Goal: Task Accomplishment & Management: Use online tool/utility

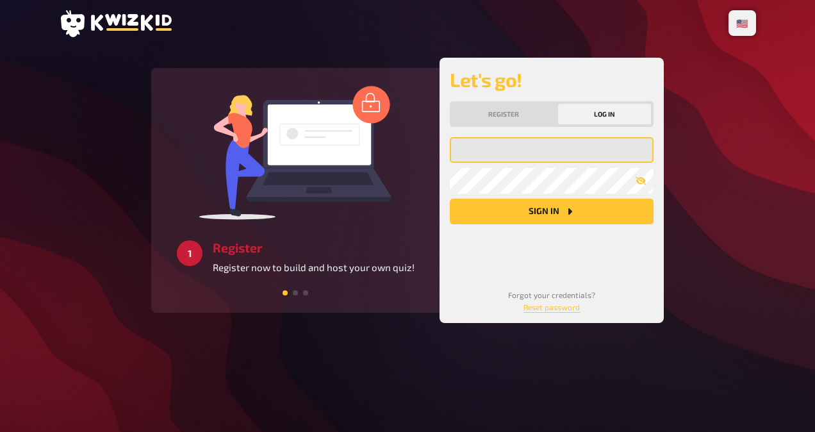
click at [525, 144] on input "email" at bounding box center [552, 150] width 204 height 26
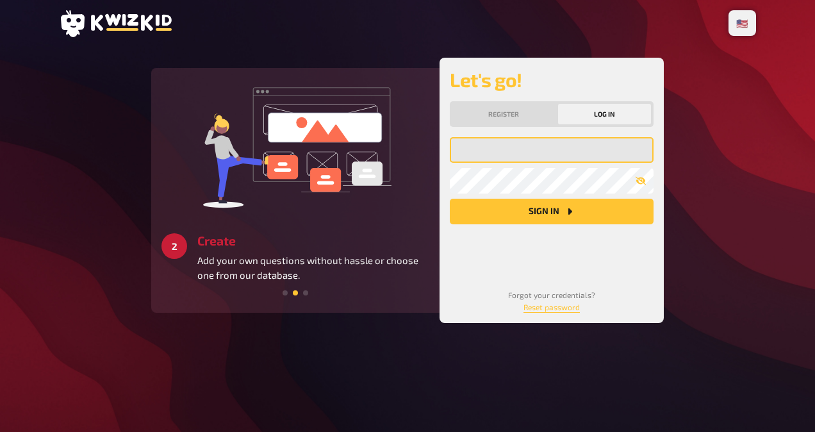
paste input "[EMAIL_ADDRESS][DOMAIN_NAME]"
type input "[EMAIL_ADDRESS][DOMAIN_NAME]"
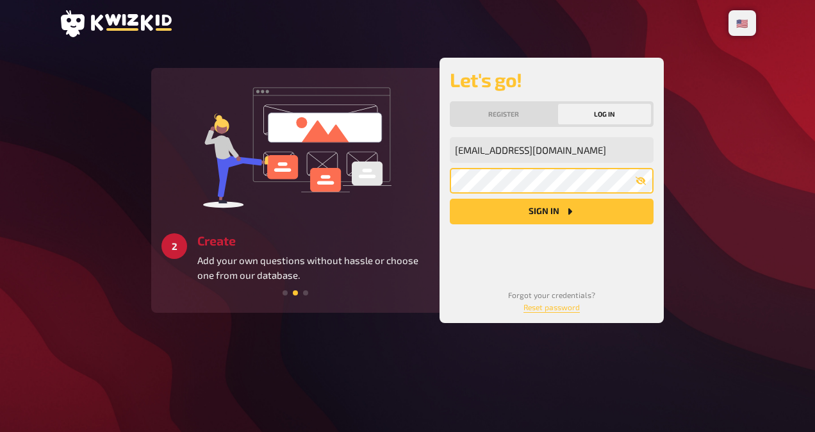
click at [450, 199] on button "Sign in" at bounding box center [552, 212] width 204 height 26
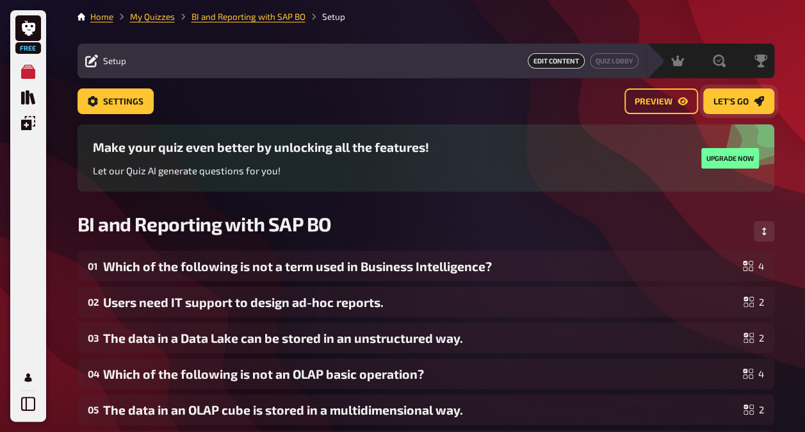
click at [720, 104] on span "Let's go" at bounding box center [731, 101] width 35 height 9
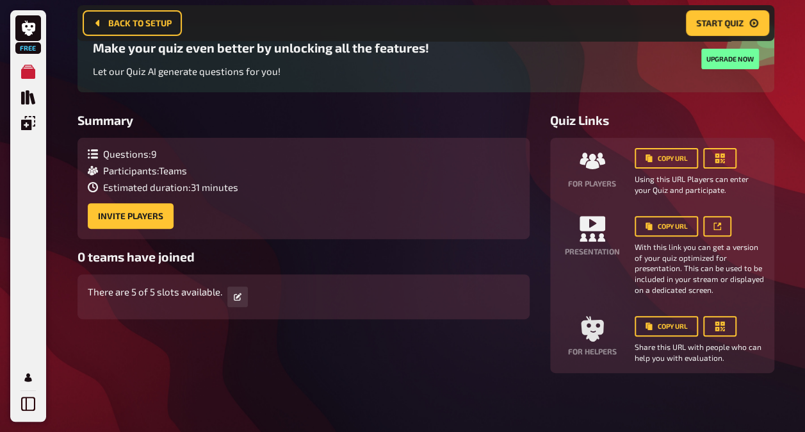
scroll to position [109, 0]
click at [161, 215] on button "Invite Players" at bounding box center [131, 217] width 86 height 26
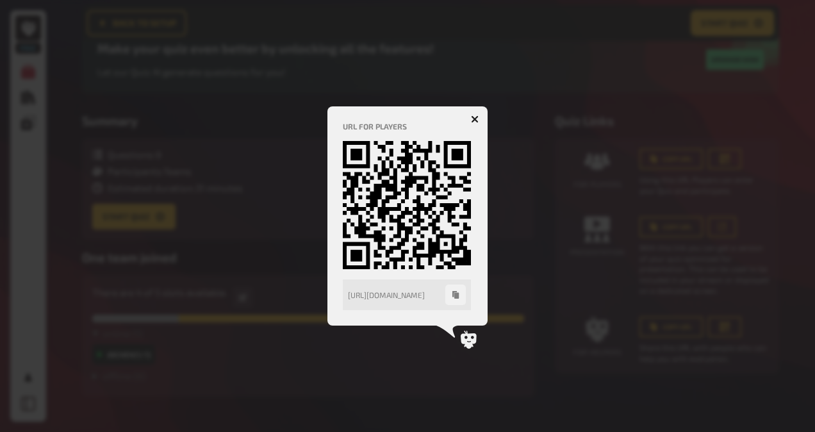
click at [474, 118] on icon "button" at bounding box center [475, 119] width 12 height 12
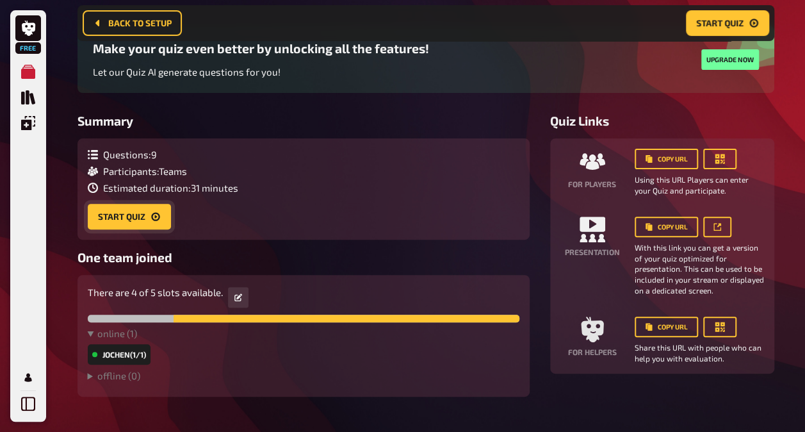
click at [160, 224] on button "Start Quiz" at bounding box center [129, 217] width 83 height 26
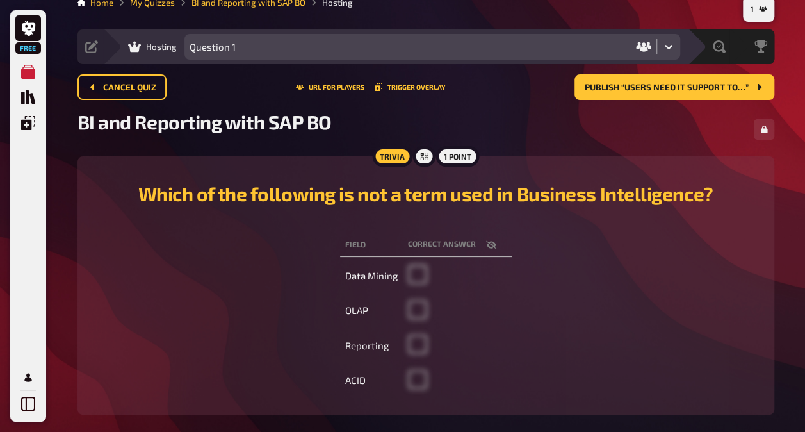
scroll to position [78, 0]
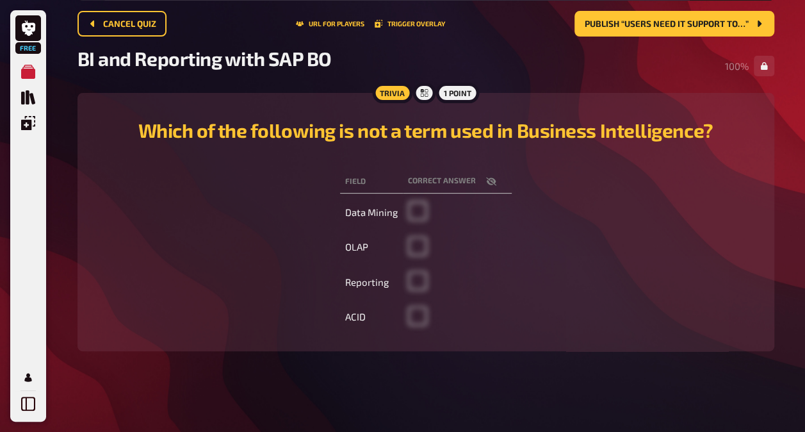
click at [359, 316] on td "ACID" at bounding box center [371, 317] width 63 height 33
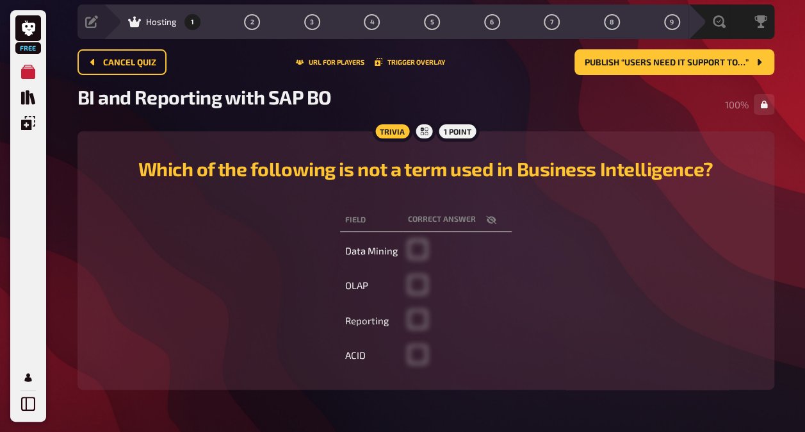
scroll to position [0, 0]
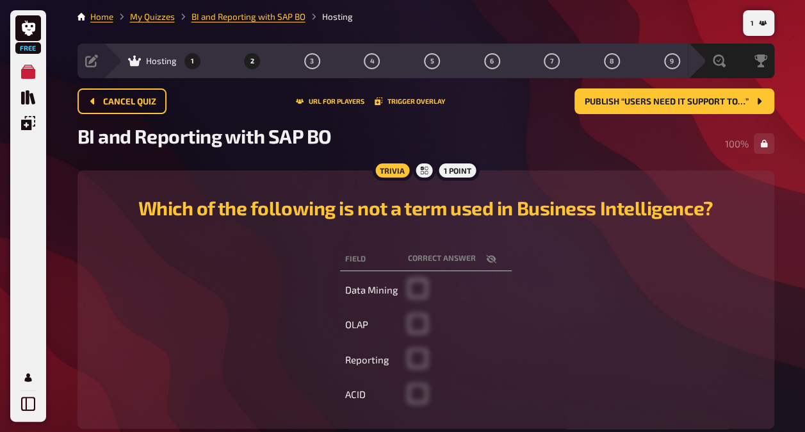
click at [254, 60] on button "2" at bounding box center [252, 61] width 21 height 21
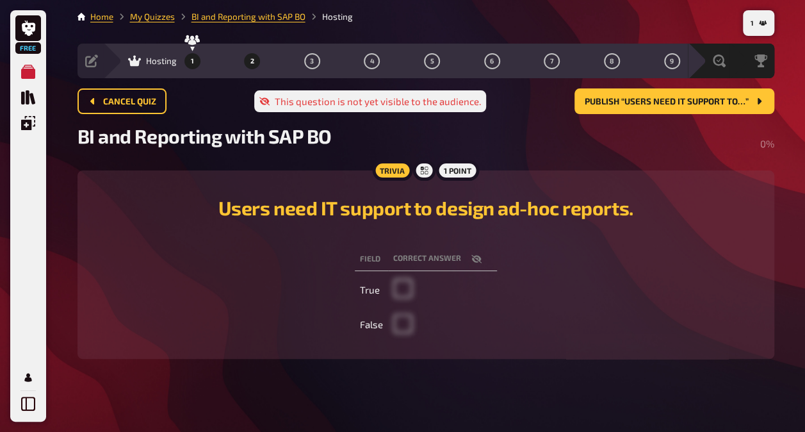
click at [191, 60] on span "1" at bounding box center [192, 61] width 3 height 7
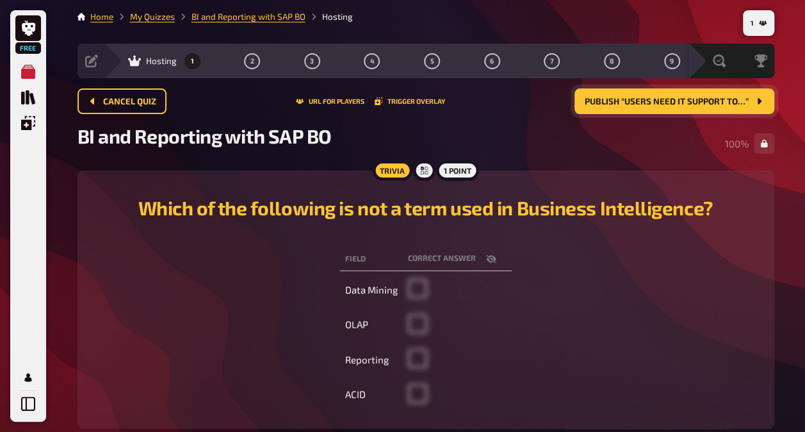
click at [598, 103] on span "Publish “Users need IT support to…”" at bounding box center [667, 101] width 164 height 9
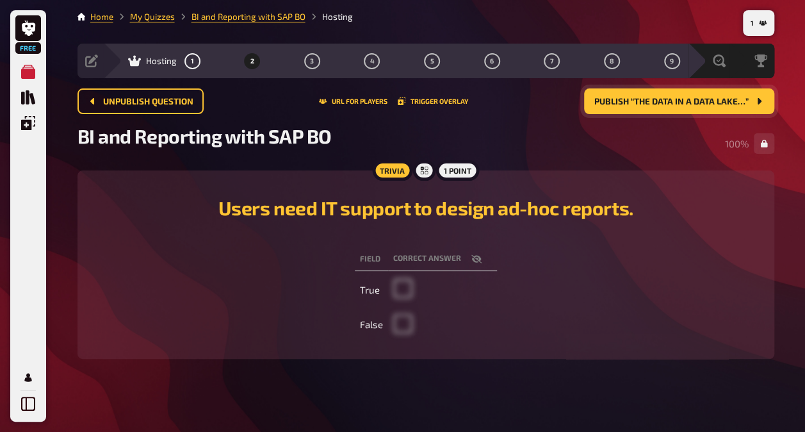
click at [602, 101] on span "Publish “The data in a Data Lake…”" at bounding box center [672, 101] width 154 height 9
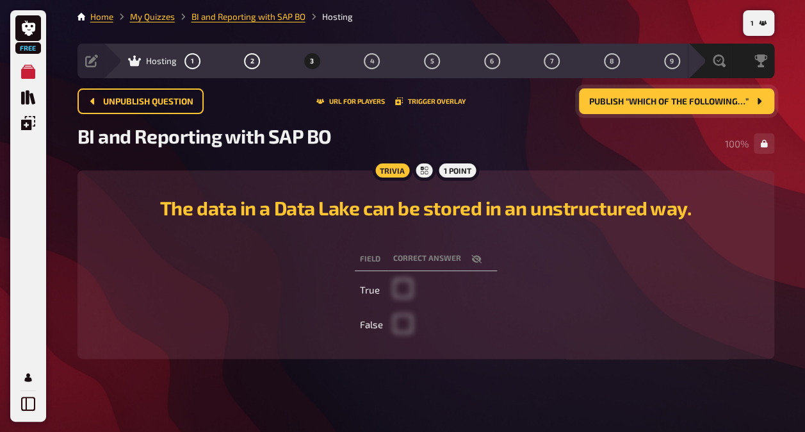
click at [679, 104] on span "Publish “Which of the following…”" at bounding box center [669, 101] width 160 height 9
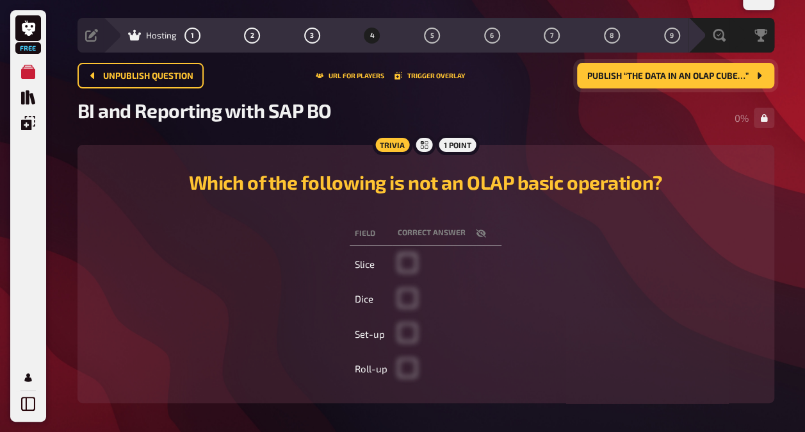
scroll to position [27, 0]
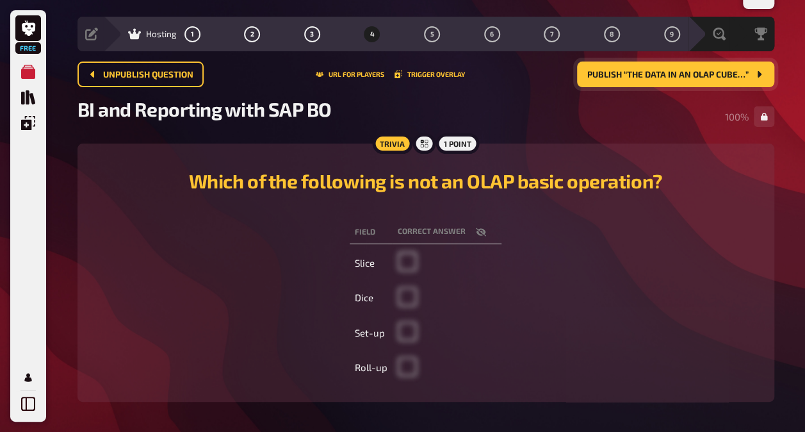
click at [605, 68] on button "Publish “The data in an OLAP cube…”" at bounding box center [675, 75] width 197 height 26
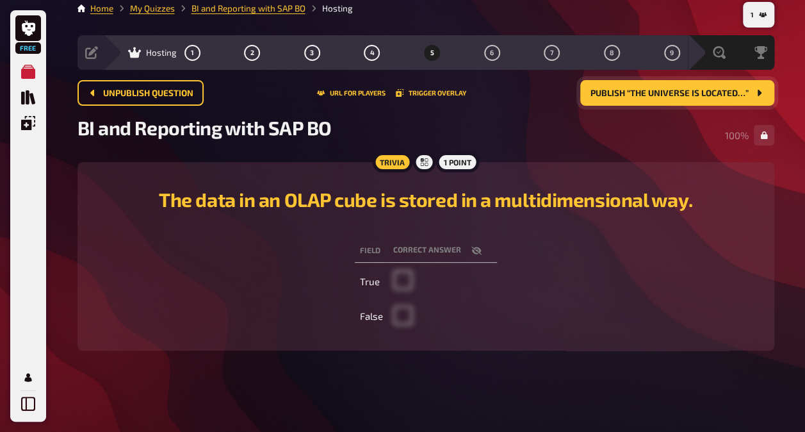
click at [617, 95] on span "Publish “The universe is located…”" at bounding box center [670, 93] width 158 height 9
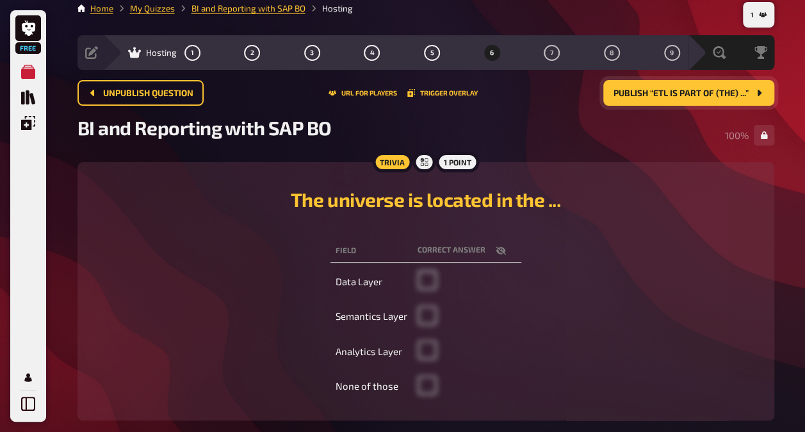
click at [617, 95] on span "Publish “ETL is part of (the) ...”" at bounding box center [681, 93] width 135 height 9
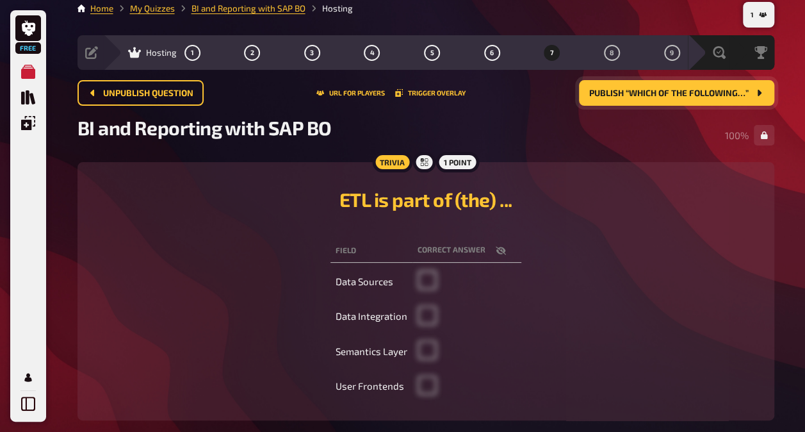
click at [618, 98] on button "Publish “Which of the following…”" at bounding box center [676, 93] width 195 height 26
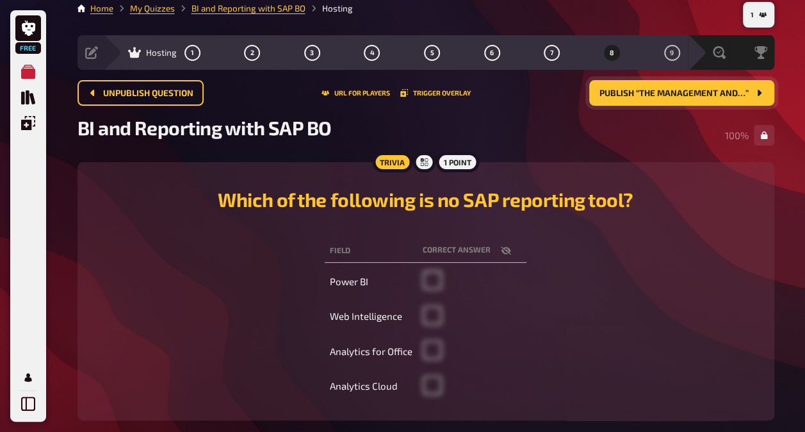
click at [618, 98] on button "Publish “The Management and…”" at bounding box center [681, 93] width 185 height 26
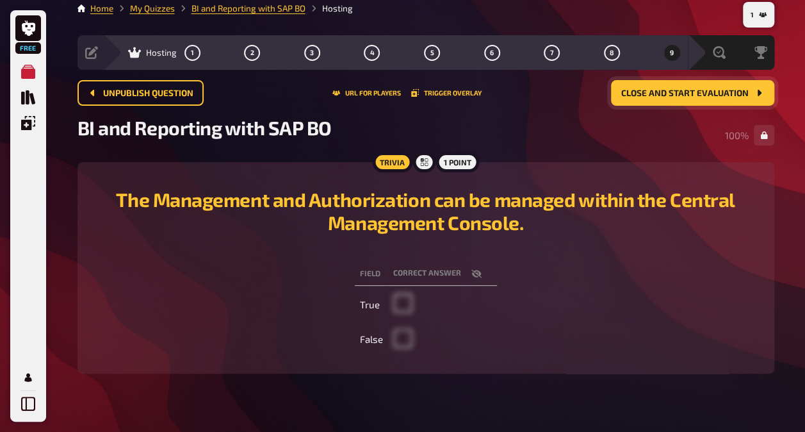
click at [618, 98] on button "Close and start evaluation" at bounding box center [692, 93] width 163 height 26
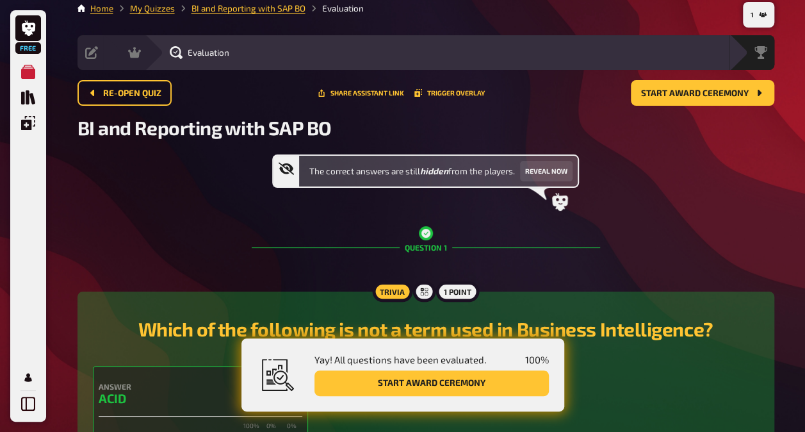
drag, startPoint x: 551, startPoint y: 223, endPoint x: 536, endPoint y: 224, distance: 15.4
click at [536, 224] on div "Question 1" at bounding box center [426, 247] width 349 height 73
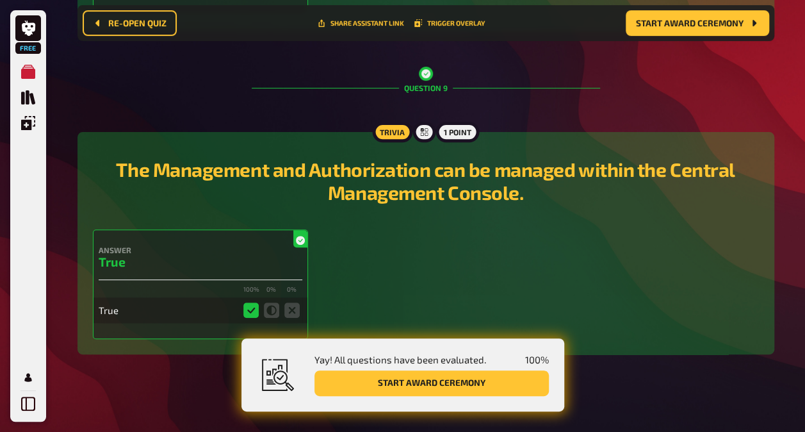
scroll to position [2590, 0]
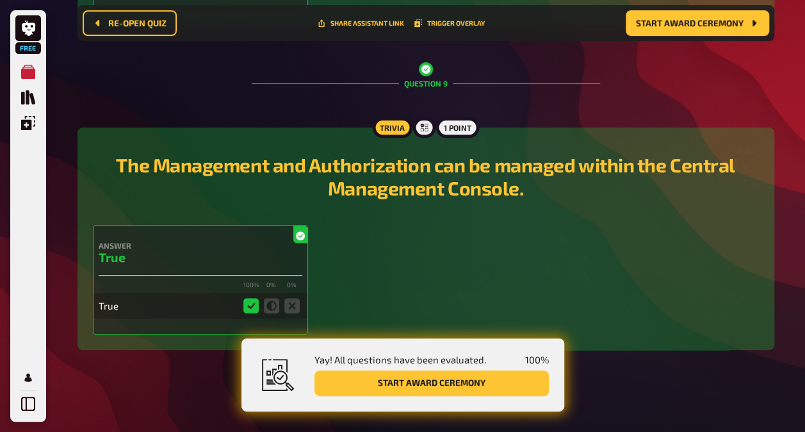
click at [516, 377] on button "Start award ceremony" at bounding box center [432, 383] width 234 height 26
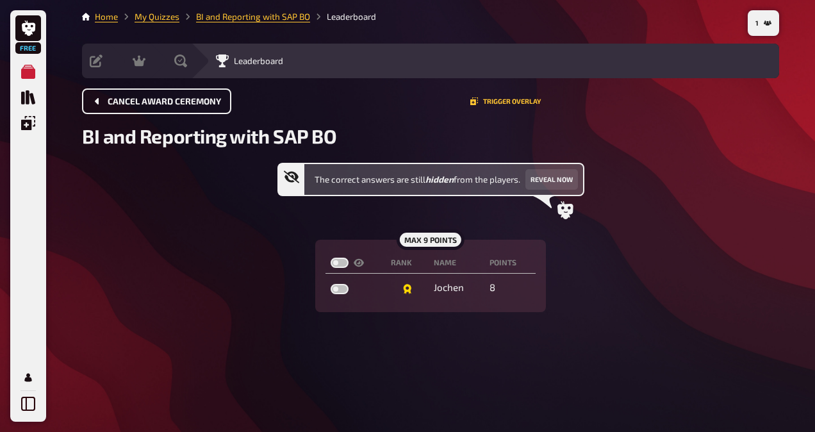
click at [206, 106] on button "Cancel award ceremony" at bounding box center [156, 101] width 149 height 26
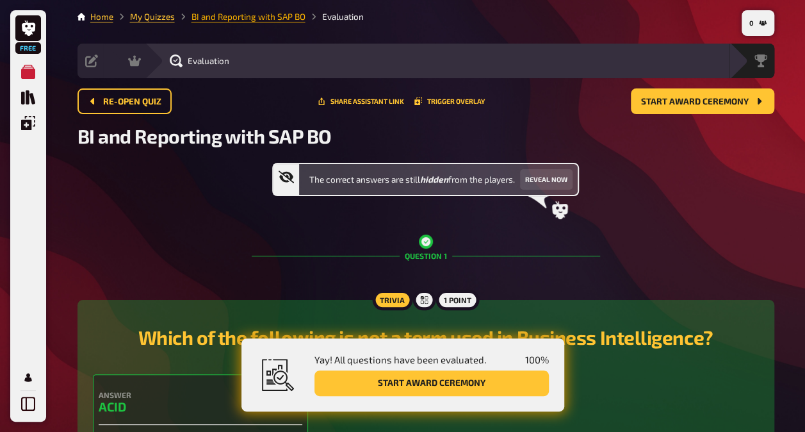
click at [243, 17] on link "BI and Reporting with SAP BO" at bounding box center [249, 17] width 114 height 10
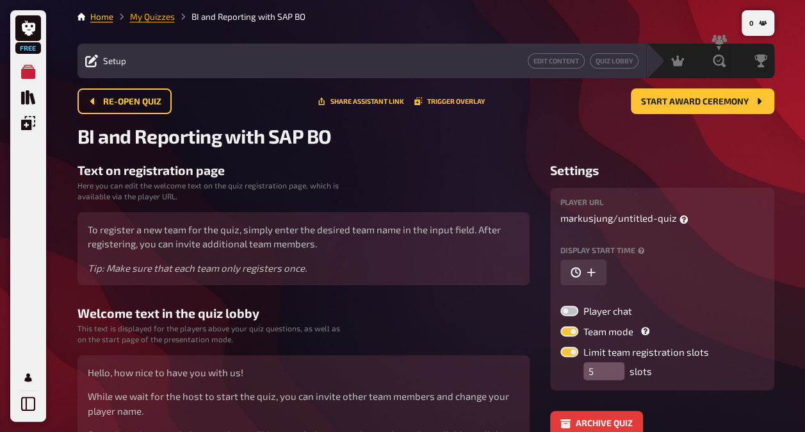
click at [147, 15] on link "My Quizzes" at bounding box center [152, 17] width 45 height 10
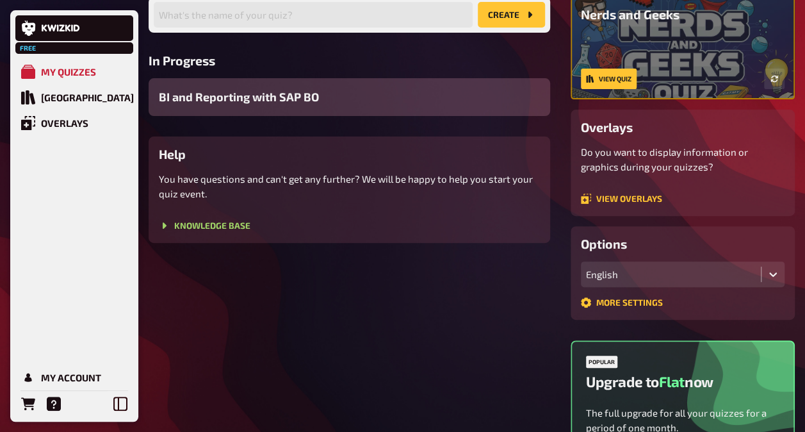
scroll to position [117, 0]
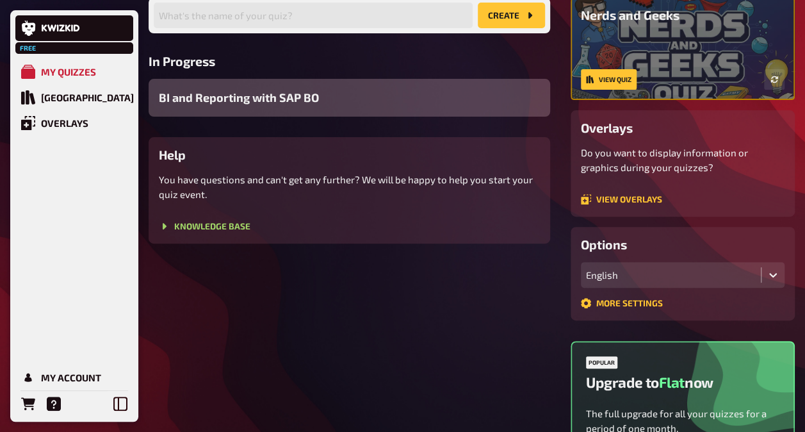
click at [222, 99] on span "BI and Reporting with SAP BO" at bounding box center [239, 97] width 160 height 17
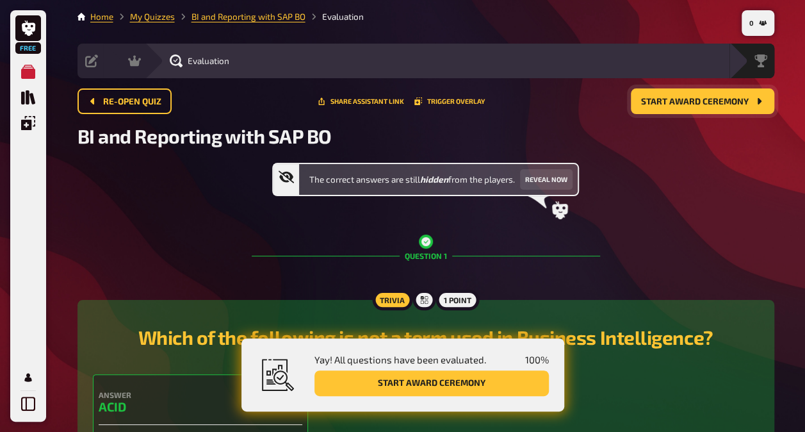
click at [660, 105] on span "Start award ceremony" at bounding box center [695, 101] width 108 height 9
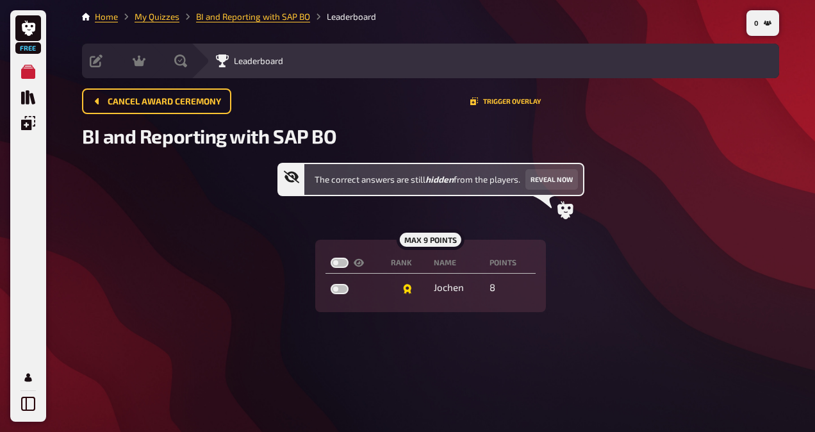
click at [340, 263] on label at bounding box center [340, 263] width 18 height 10
click at [331, 258] on input "checkbox" at bounding box center [330, 257] width 1 height 1
checkbox input "true"
click at [340, 263] on label at bounding box center [340, 263] width 18 height 10
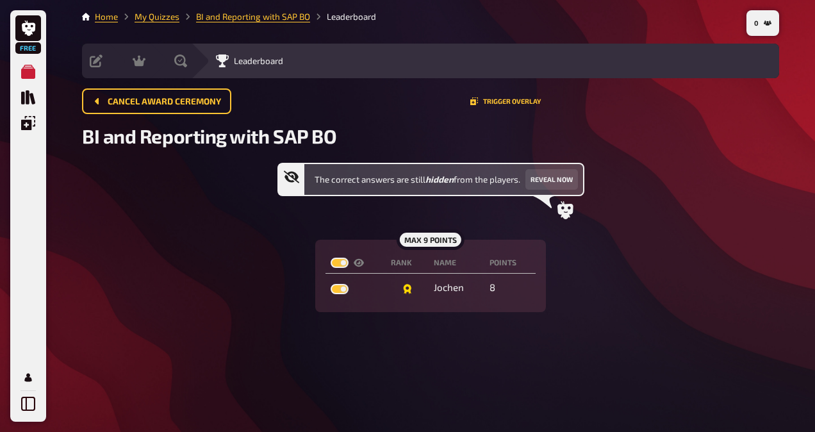
click at [331, 258] on input "checkbox" at bounding box center [330, 257] width 1 height 1
checkbox input "false"
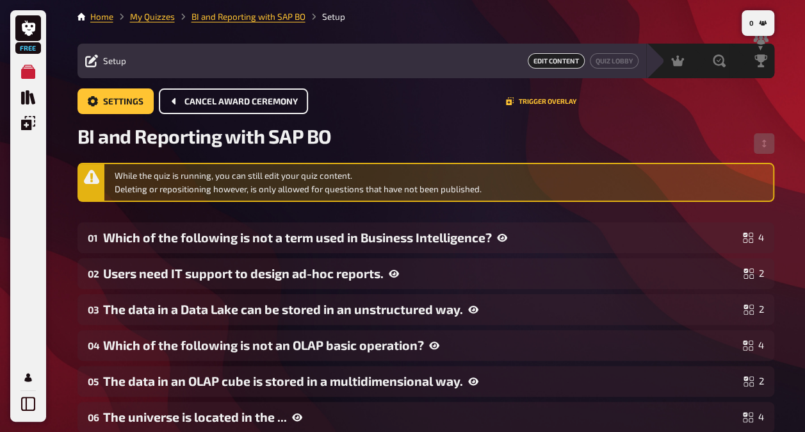
click at [188, 105] on span "Cancel award ceremony" at bounding box center [241, 101] width 113 height 9
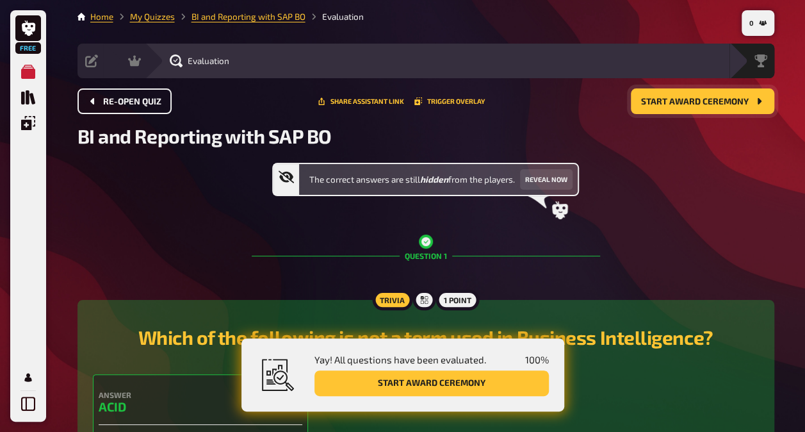
click at [698, 98] on span "Start award ceremony" at bounding box center [695, 101] width 108 height 9
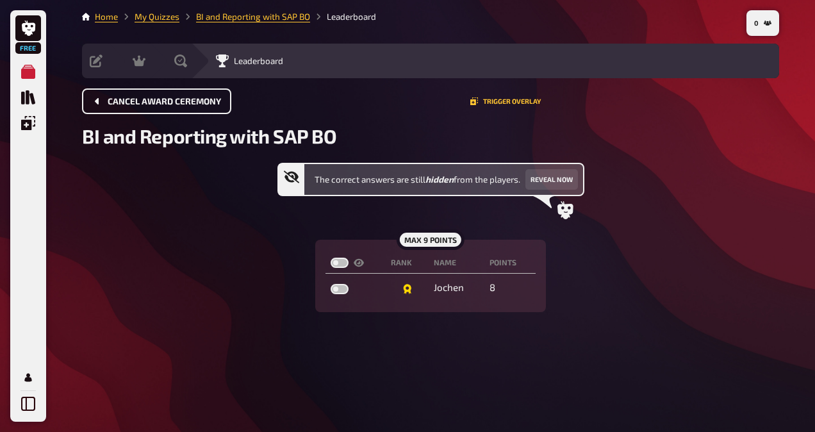
click at [206, 22] on li "BI and Reporting with SAP BO" at bounding box center [244, 16] width 131 height 13
click at [208, 21] on link "BI and Reporting with SAP BO" at bounding box center [253, 17] width 114 height 10
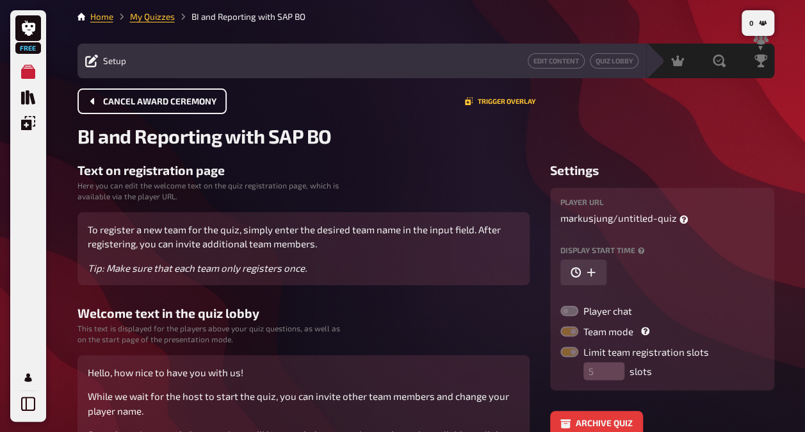
click at [204, 108] on button "Cancel award ceremony" at bounding box center [152, 101] width 149 height 26
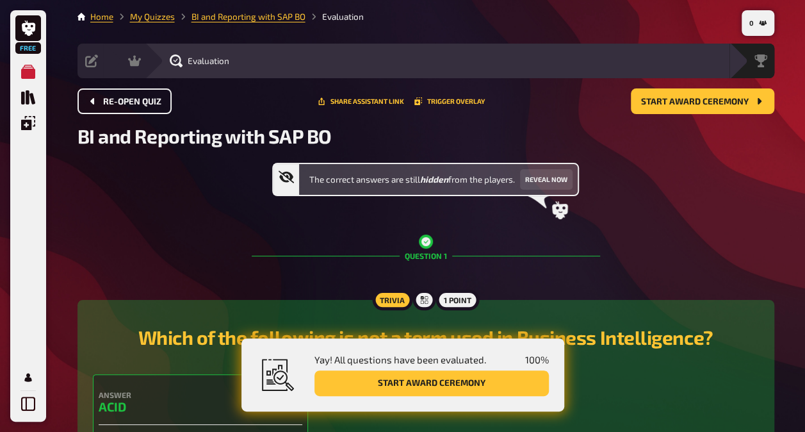
click at [161, 105] on button "Re-open Quiz" at bounding box center [125, 101] width 94 height 26
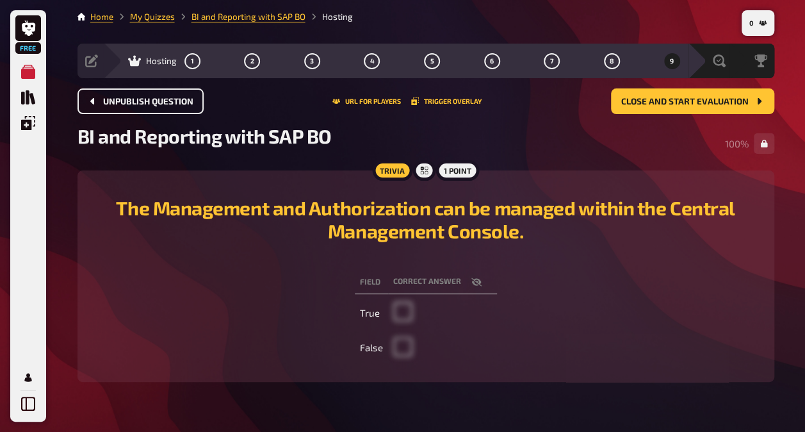
click at [161, 105] on span "Unpublish question" at bounding box center [148, 101] width 90 height 9
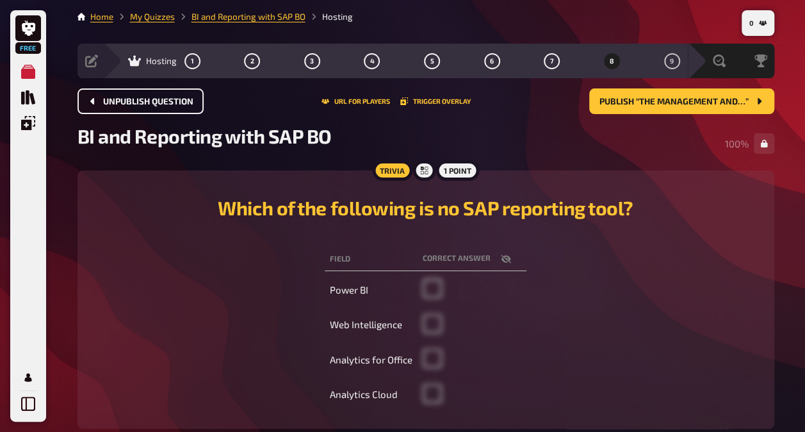
click at [161, 105] on span "Unpublish question" at bounding box center [148, 101] width 90 height 9
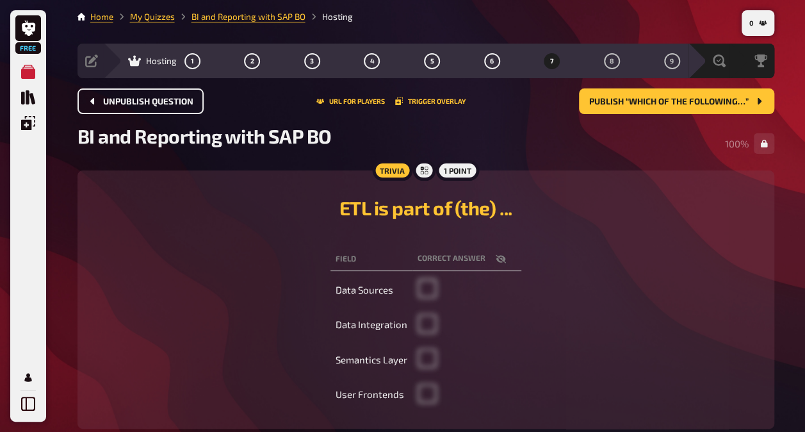
click at [161, 105] on span "Unpublish question" at bounding box center [148, 101] width 90 height 9
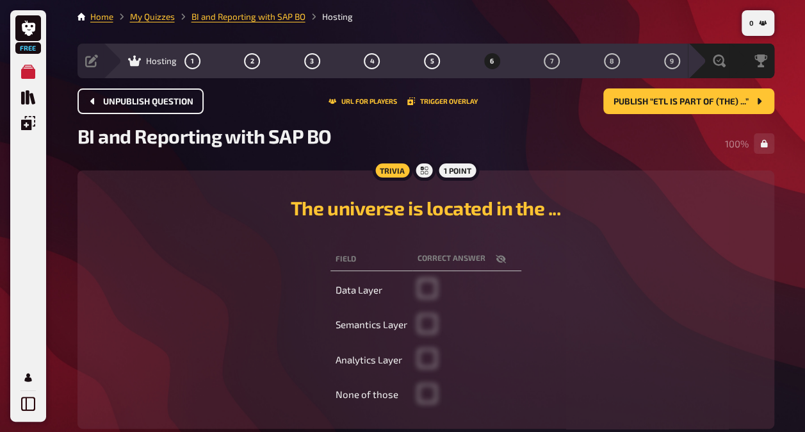
click at [161, 105] on span "Unpublish question" at bounding box center [148, 101] width 90 height 9
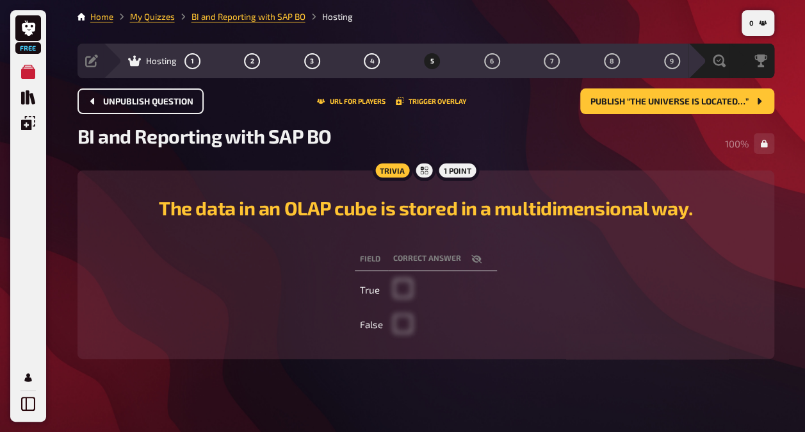
click at [161, 105] on span "Unpublish question" at bounding box center [148, 101] width 90 height 9
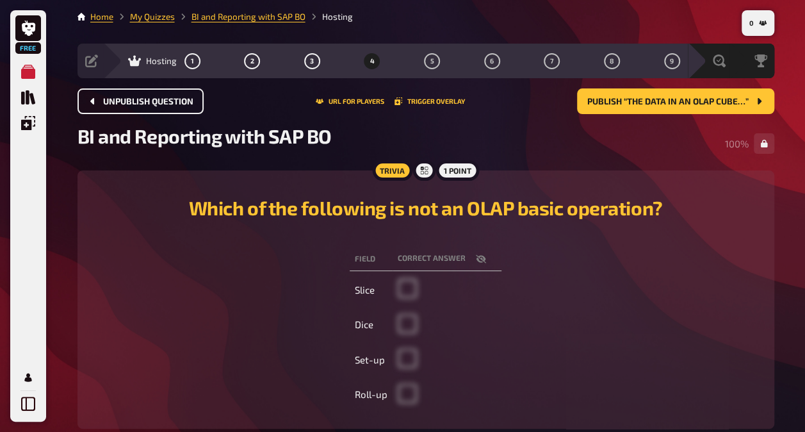
click at [161, 105] on span "Unpublish question" at bounding box center [148, 101] width 90 height 9
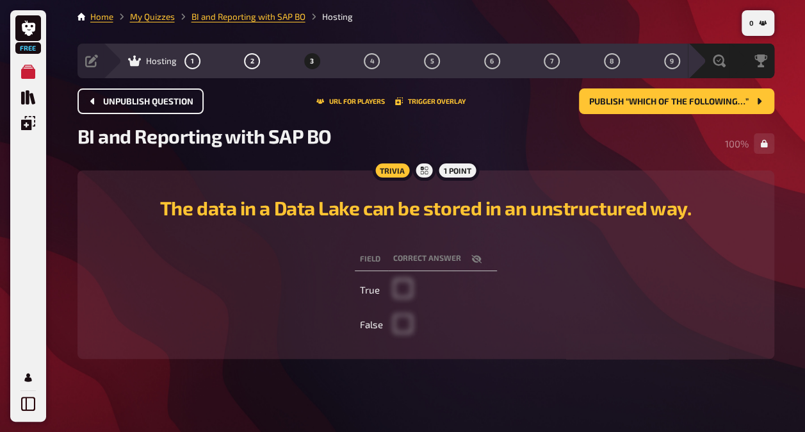
click at [161, 105] on span "Unpublish question" at bounding box center [148, 101] width 90 height 9
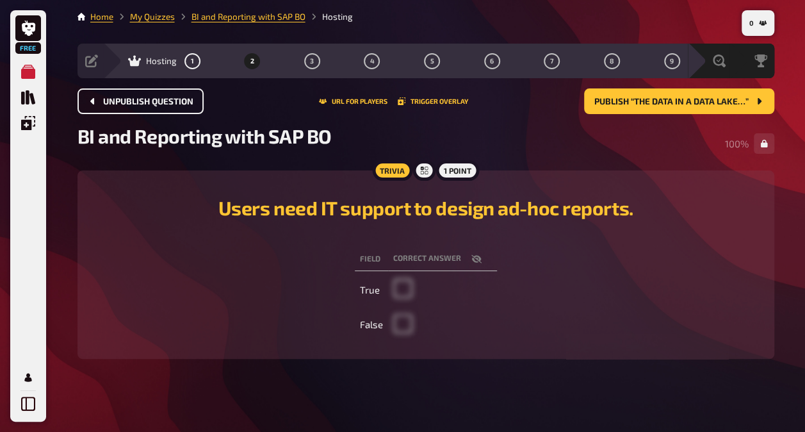
click at [161, 105] on span "Unpublish question" at bounding box center [148, 101] width 90 height 9
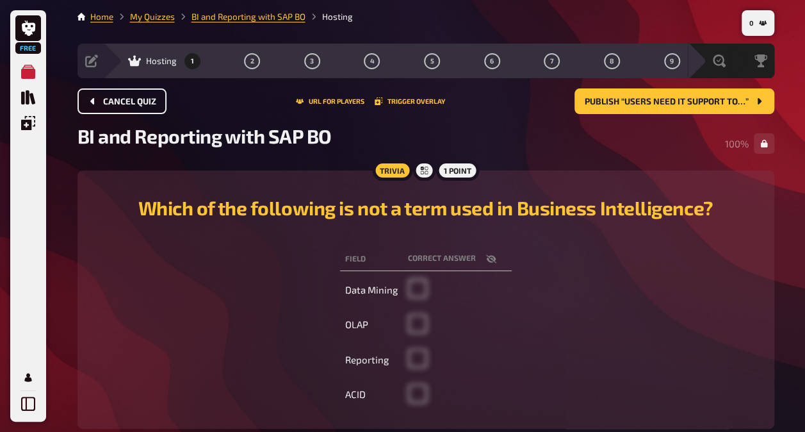
click at [161, 105] on button "Cancel Quiz" at bounding box center [122, 101] width 89 height 26
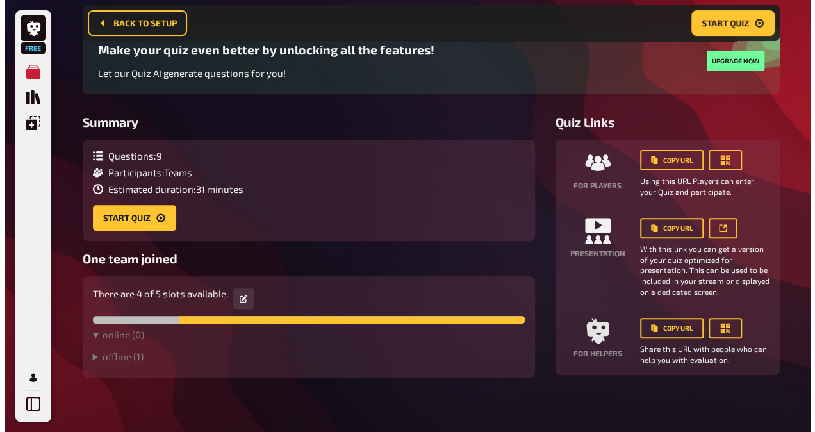
scroll to position [115, 0]
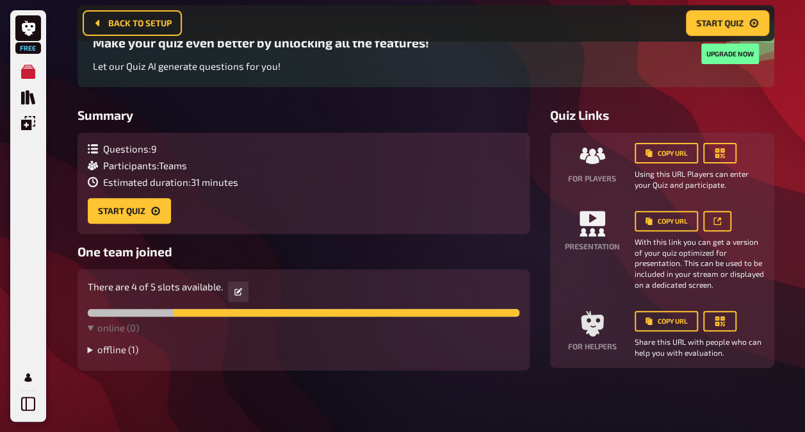
click at [118, 345] on summary "offline ( 1 )" at bounding box center [304, 349] width 432 height 12
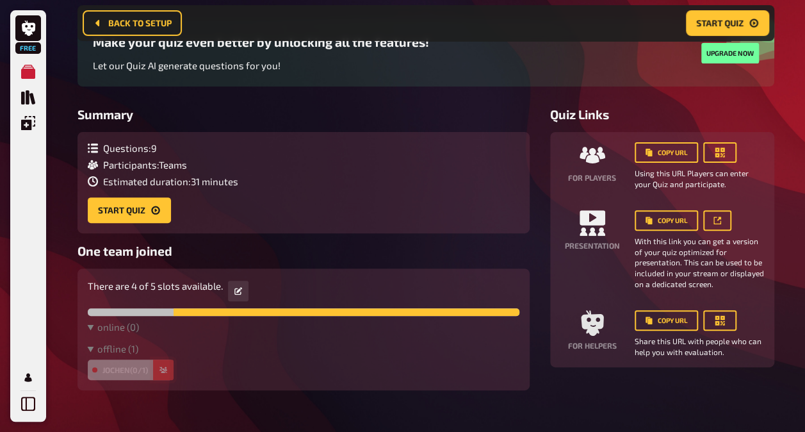
click at [167, 372] on icon "button" at bounding box center [164, 370] width 8 height 8
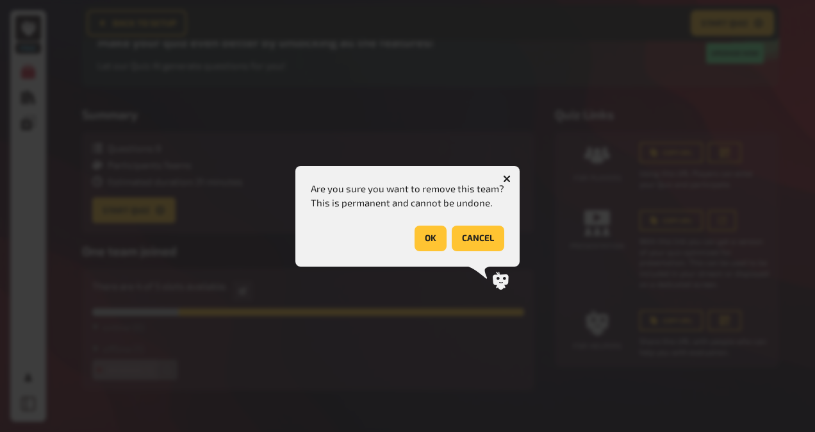
click at [431, 232] on button "OK" at bounding box center [431, 239] width 32 height 26
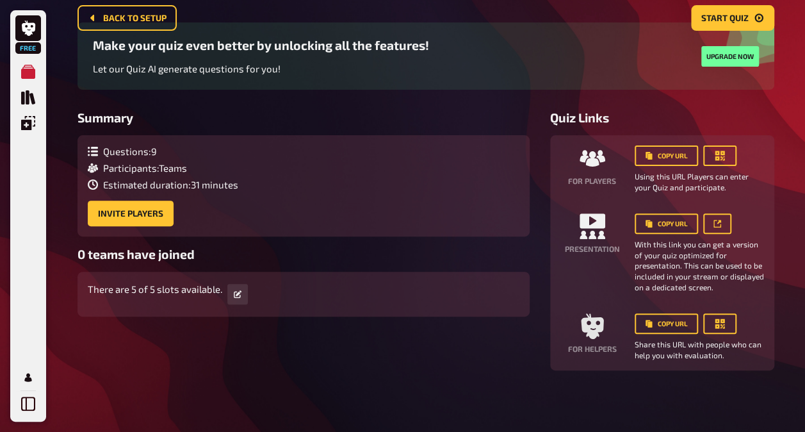
scroll to position [0, 0]
